Goal: Task Accomplishment & Management: Manage account settings

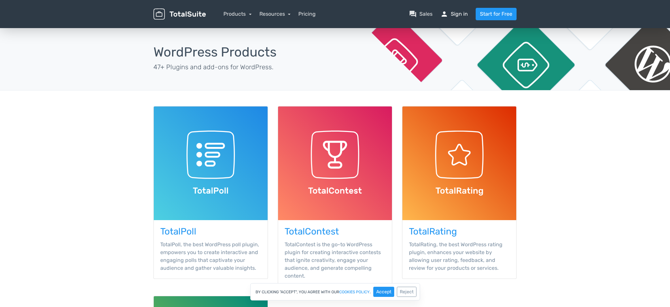
click at [454, 14] on link "person Sign in" at bounding box center [453, 14] width 27 height 8
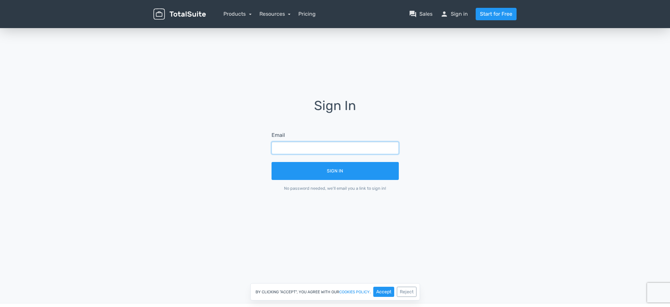
click at [289, 147] on input "text" at bounding box center [334, 148] width 127 height 12
type input "[PERSON_NAME][EMAIL_ADDRESS][PERSON_NAME][DOMAIN_NAME]"
click at [271, 162] on button "Sign In" at bounding box center [334, 171] width 127 height 18
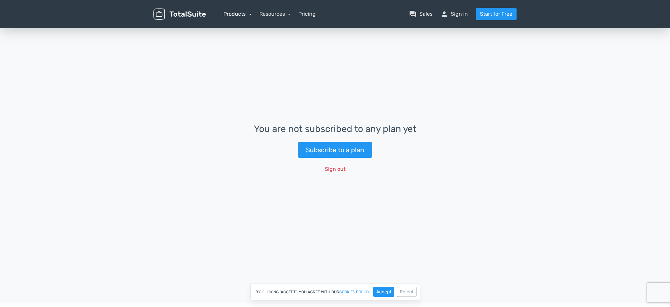
click at [244, 14] on link "Products" at bounding box center [237, 14] width 28 height 6
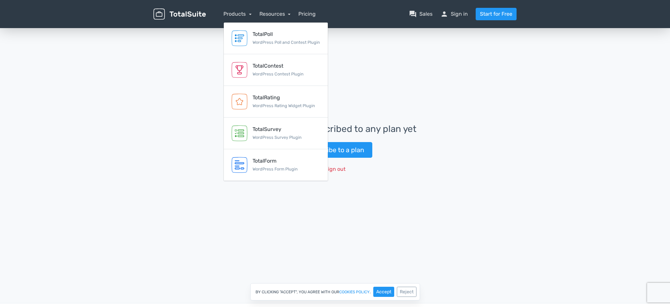
click at [503, 169] on div "You are not subscribed to any plan yet Subscribe to a plan Sign out" at bounding box center [335, 150] width 670 height 246
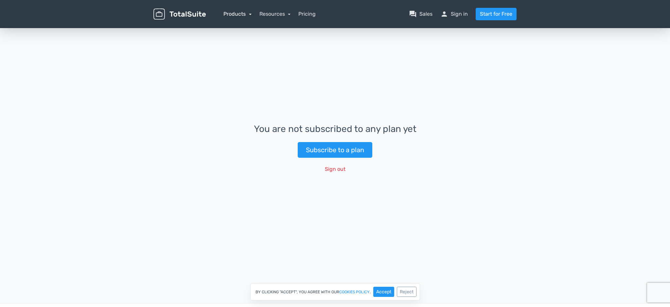
click at [241, 17] on div "Products TotalPoll WordPress Poll and Contest Plugin TotalContest WordPress Con…" at bounding box center [237, 14] width 28 height 8
click at [241, 15] on link "Products" at bounding box center [237, 14] width 28 height 6
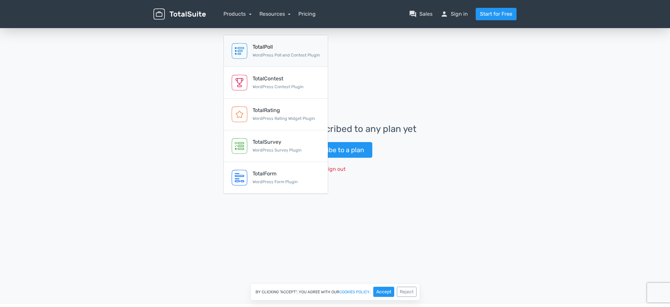
click at [291, 54] on small "WordPress Poll and Contest Plugin" at bounding box center [285, 55] width 67 height 5
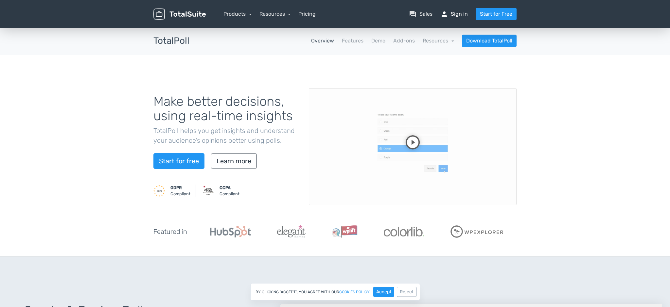
click at [460, 16] on link "person Sign in" at bounding box center [453, 14] width 27 height 8
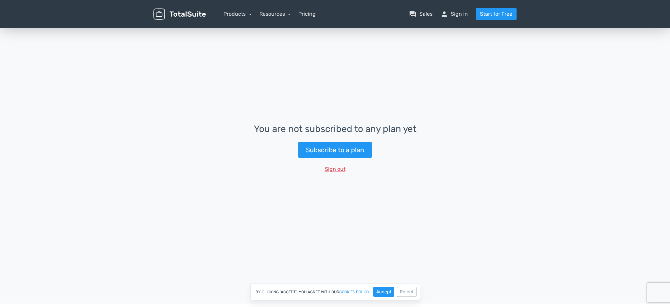
click at [330, 166] on button "Sign out" at bounding box center [334, 169] width 29 height 12
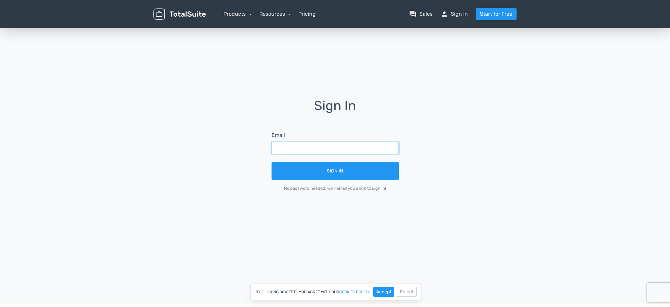
click at [304, 146] on input "text" at bounding box center [334, 148] width 127 height 12
type input "info@funcke.com"
click at [271, 162] on button "Sign In" at bounding box center [334, 171] width 127 height 18
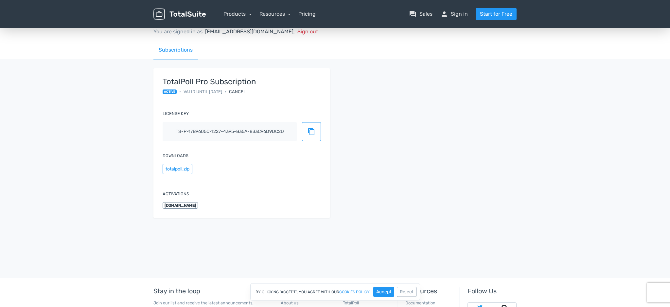
scroll to position [31, 0]
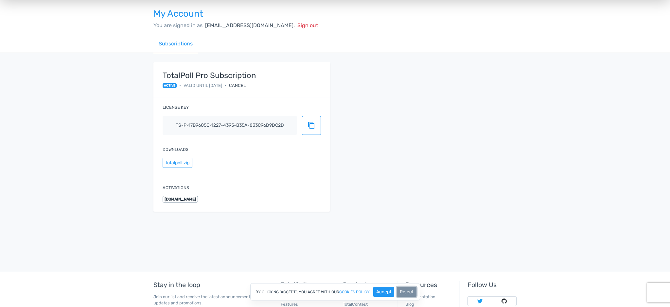
click at [407, 294] on button "Reject" at bounding box center [407, 292] width 20 height 10
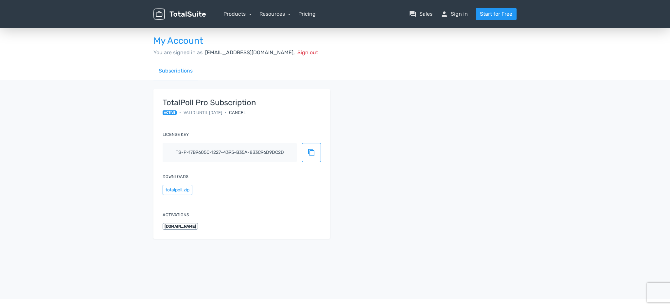
scroll to position [0, 0]
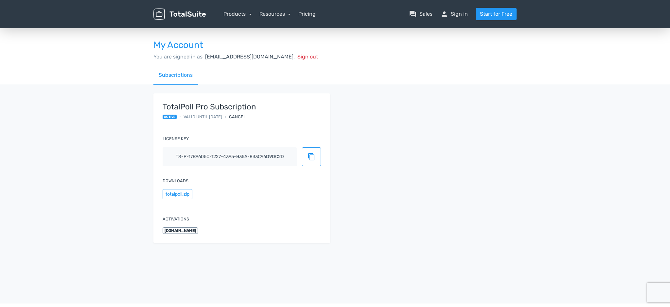
click at [297, 55] on span "Sign out" at bounding box center [307, 57] width 21 height 6
